Goal: Transaction & Acquisition: Purchase product/service

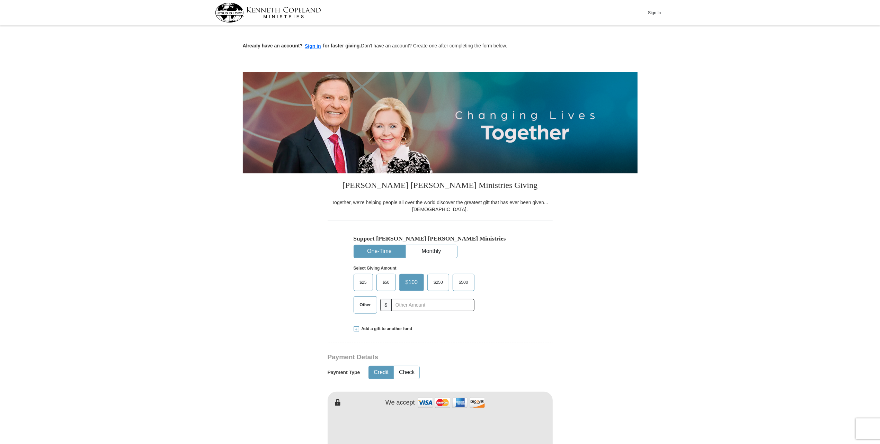
click at [383, 285] on span "$50" at bounding box center [386, 282] width 14 height 10
click at [0, 0] on input "$50" at bounding box center [0, 0] width 0 height 0
drag, startPoint x: 411, startPoint y: 371, endPoint x: 441, endPoint y: 369, distance: 29.6
click at [411, 371] on button "Check" at bounding box center [406, 372] width 25 height 13
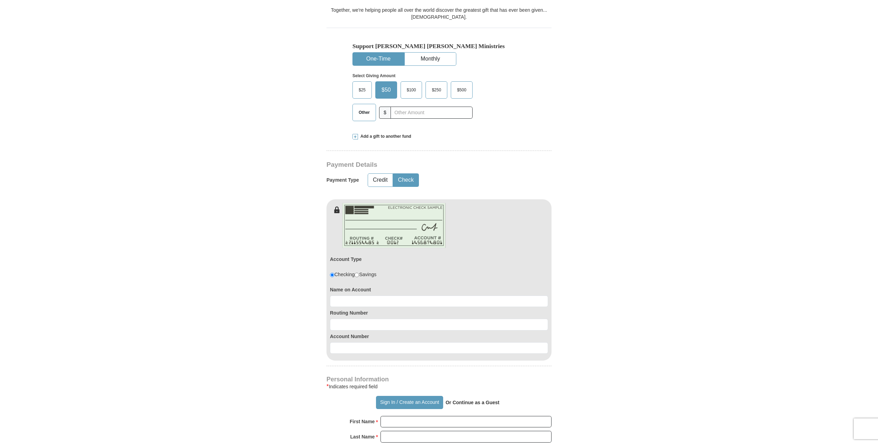
scroll to position [195, 0]
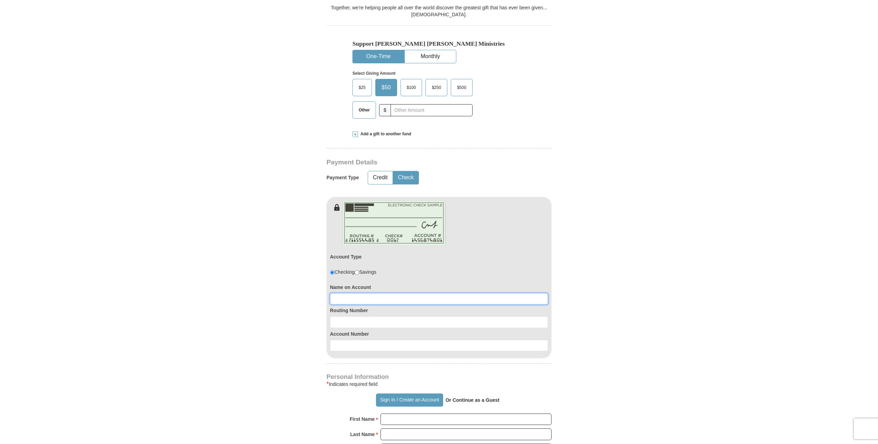
click at [368, 300] on input at bounding box center [439, 299] width 218 height 12
type input "[PERSON_NAME]"
type input "323173313"
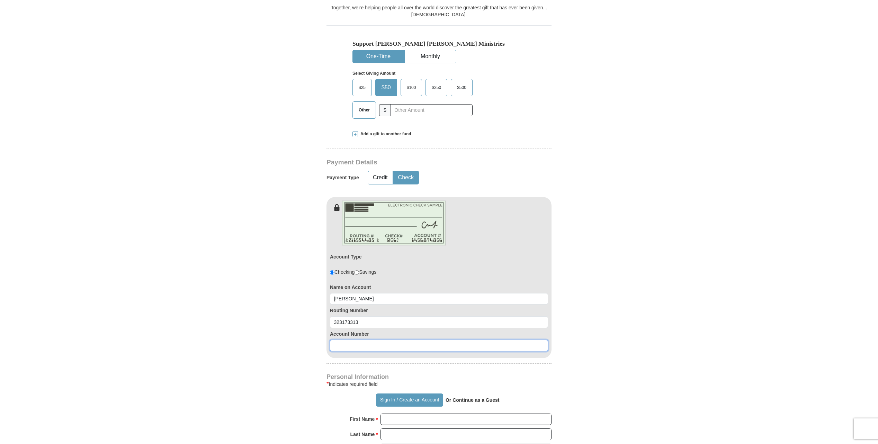
click at [379, 345] on input at bounding box center [439, 346] width 218 height 12
type input "00009435116091"
click at [395, 416] on input "First Name *" at bounding box center [465, 420] width 171 height 12
drag, startPoint x: 423, startPoint y: 421, endPoint x: 401, endPoint y: 419, distance: 22.6
click at [401, 419] on input "[PERSON_NAME]" at bounding box center [465, 420] width 171 height 12
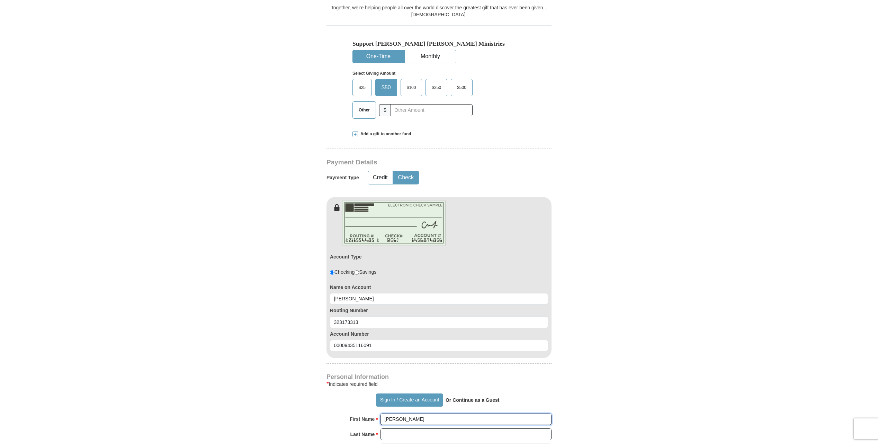
type input "[PERSON_NAME]"
click at [403, 430] on input "Last Name *" at bounding box center [465, 435] width 171 height 12
type input "Prince"
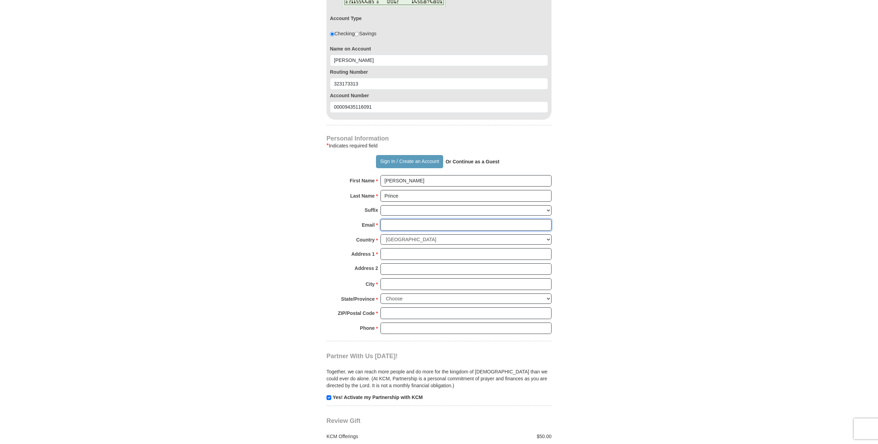
scroll to position [433, 0]
type input "[EMAIL_ADDRESS][DOMAIN_NAME]"
type input "1751 N polk # 46 [GEOGRAPHIC_DATA] Id 83843"
type input "[GEOGRAPHIC_DATA]"
select select "ID"
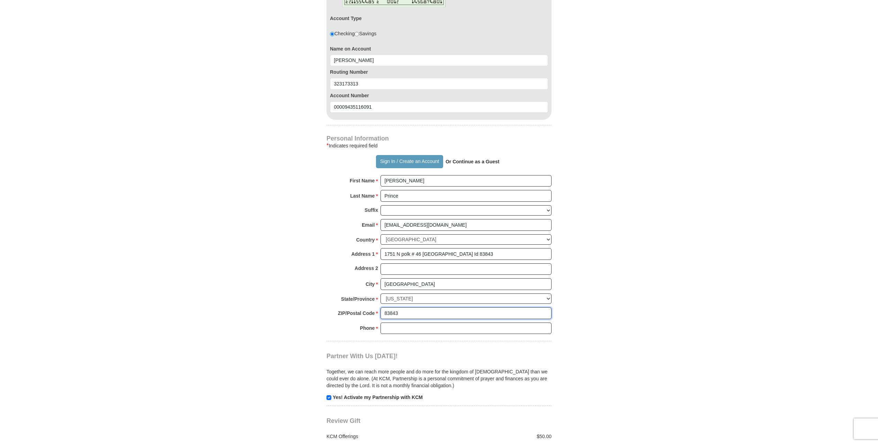
type input "83843"
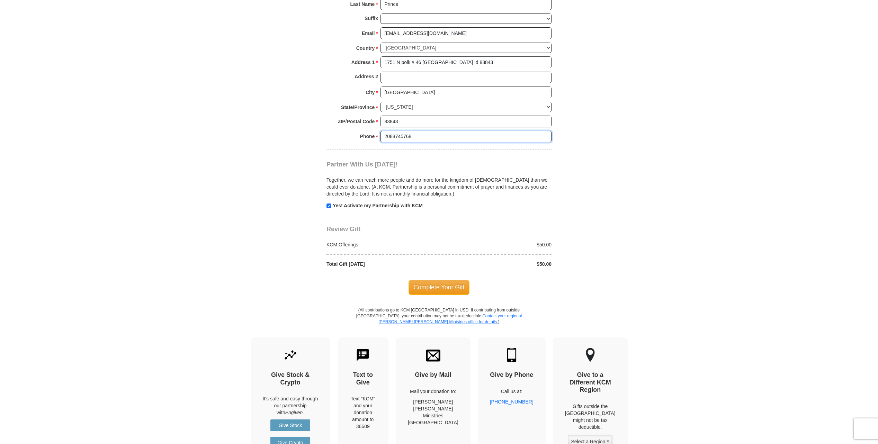
scroll to position [630, 0]
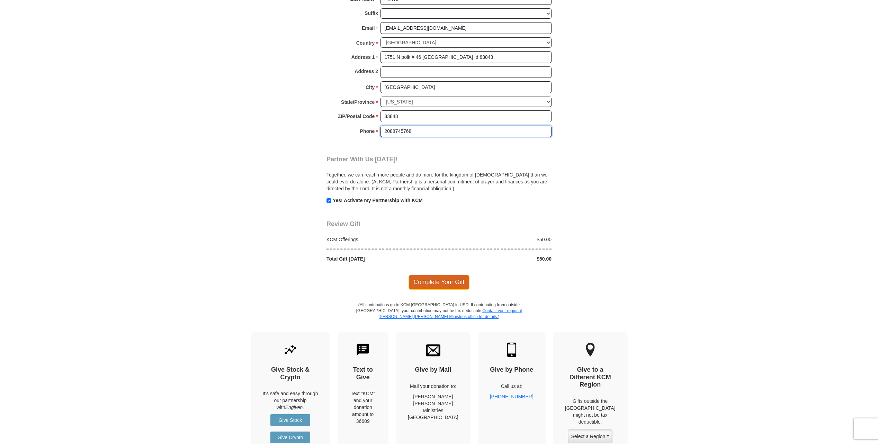
type input "2088745768"
click at [446, 275] on span "Complete Your Gift" at bounding box center [438, 282] width 61 height 15
